Goal: Navigation & Orientation: Go to known website

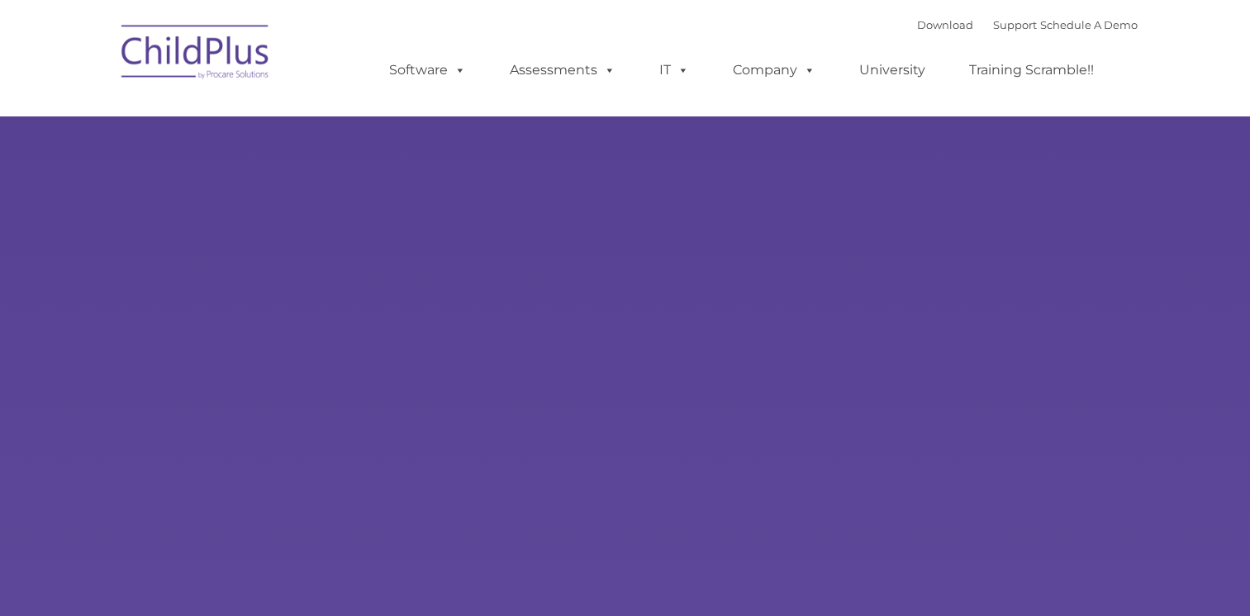
type input ""
select select "MEDIUM"
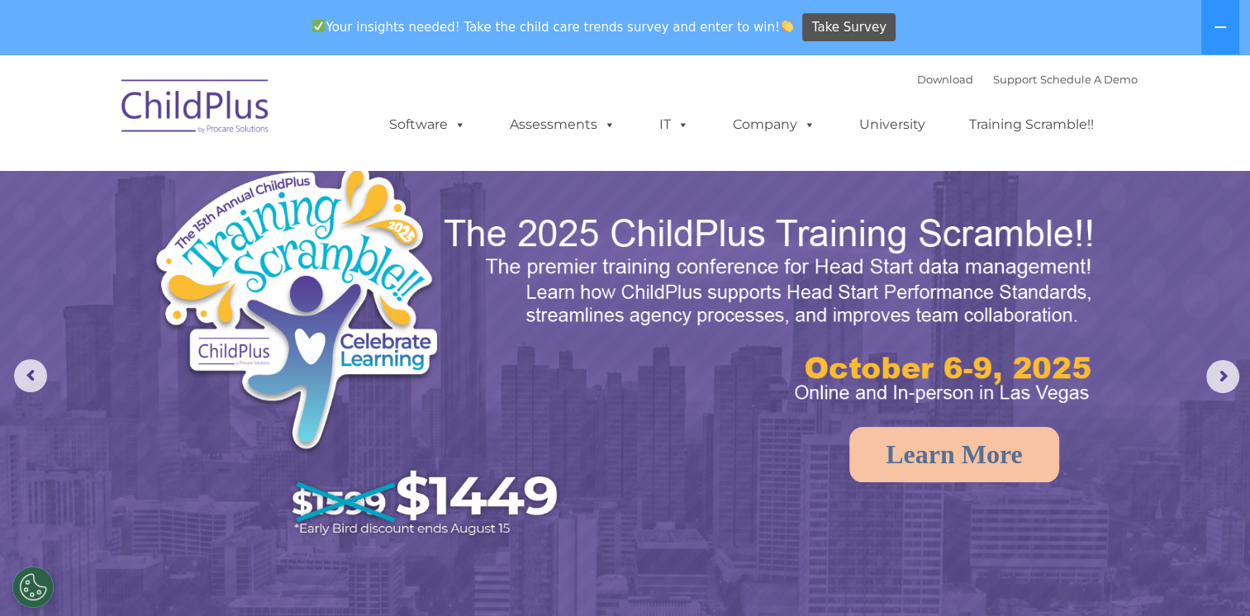
click at [195, 101] on img at bounding box center [195, 109] width 165 height 83
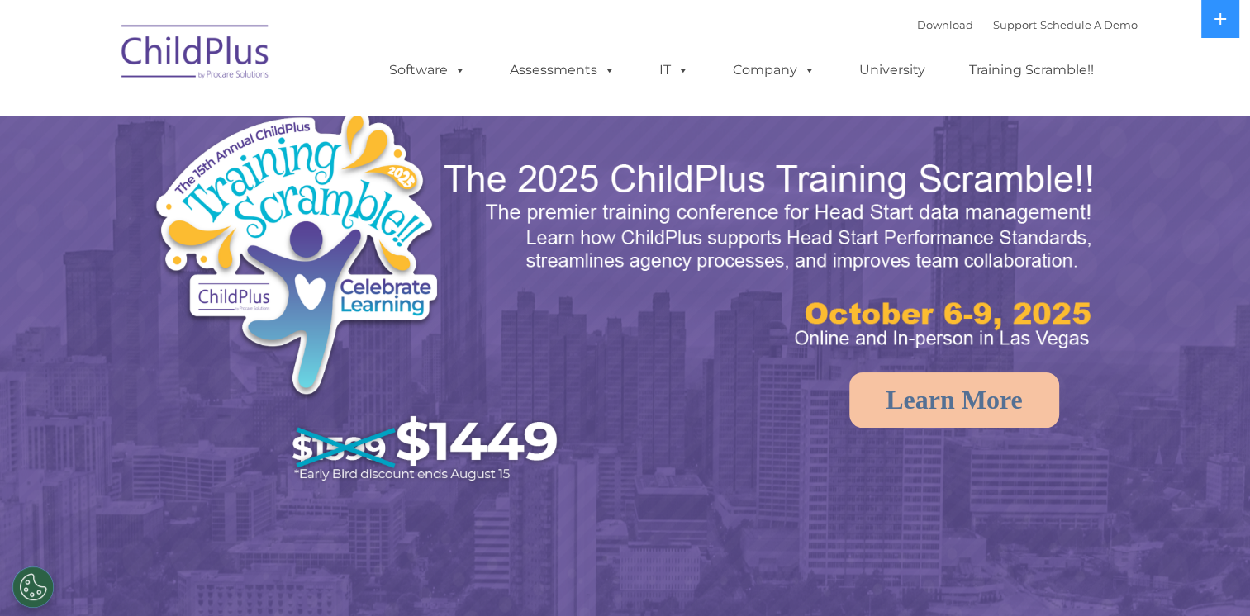
select select "MEDIUM"
